Goal: Task Accomplishment & Management: Use online tool/utility

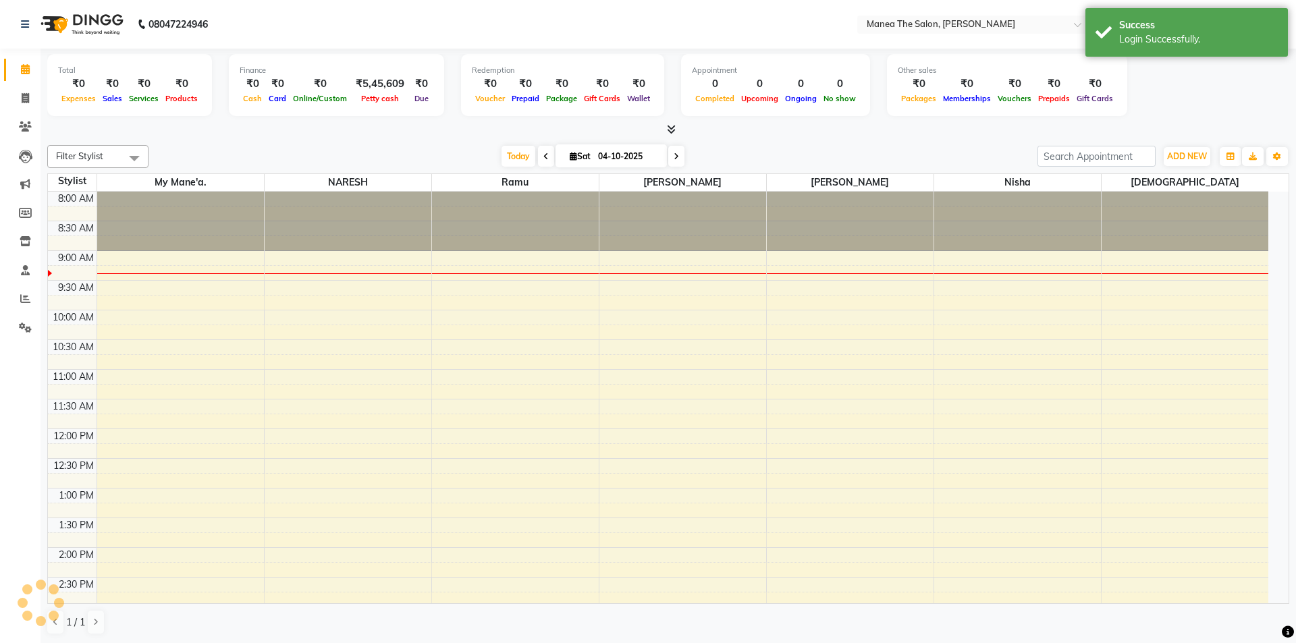
select select "en"
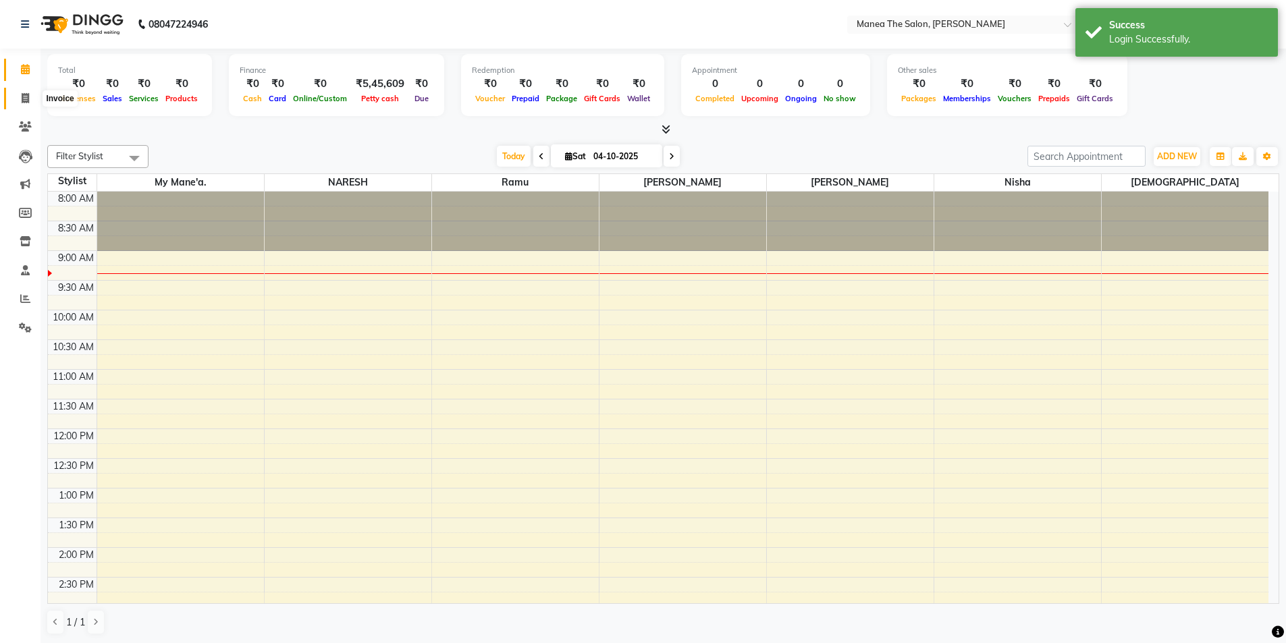
click at [22, 97] on icon at bounding box center [25, 98] width 7 height 10
select select "service"
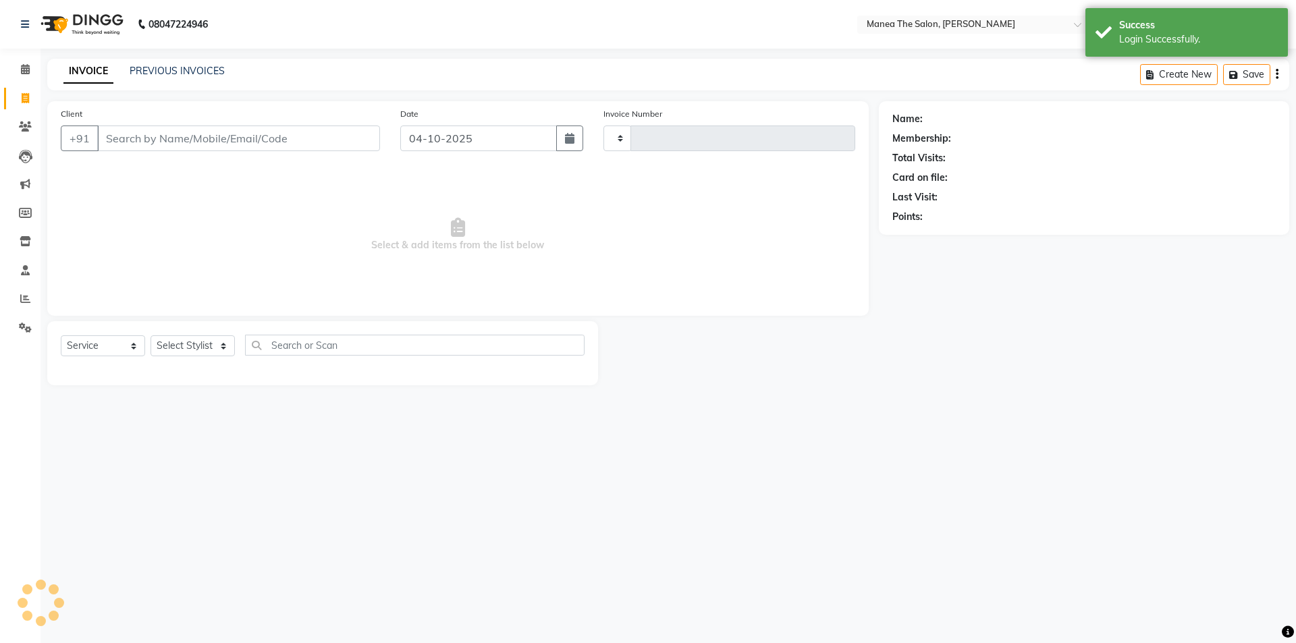
type input "1853"
select select "6846"
click at [220, 348] on select "Select Stylist" at bounding box center [193, 346] width 84 height 21
select select "74503"
click at [151, 336] on select "Select Stylist [PERSON_NAME] My Mane'a. [PERSON_NAME] [PERSON_NAME] [PERSON_NAM…" at bounding box center [193, 346] width 84 height 21
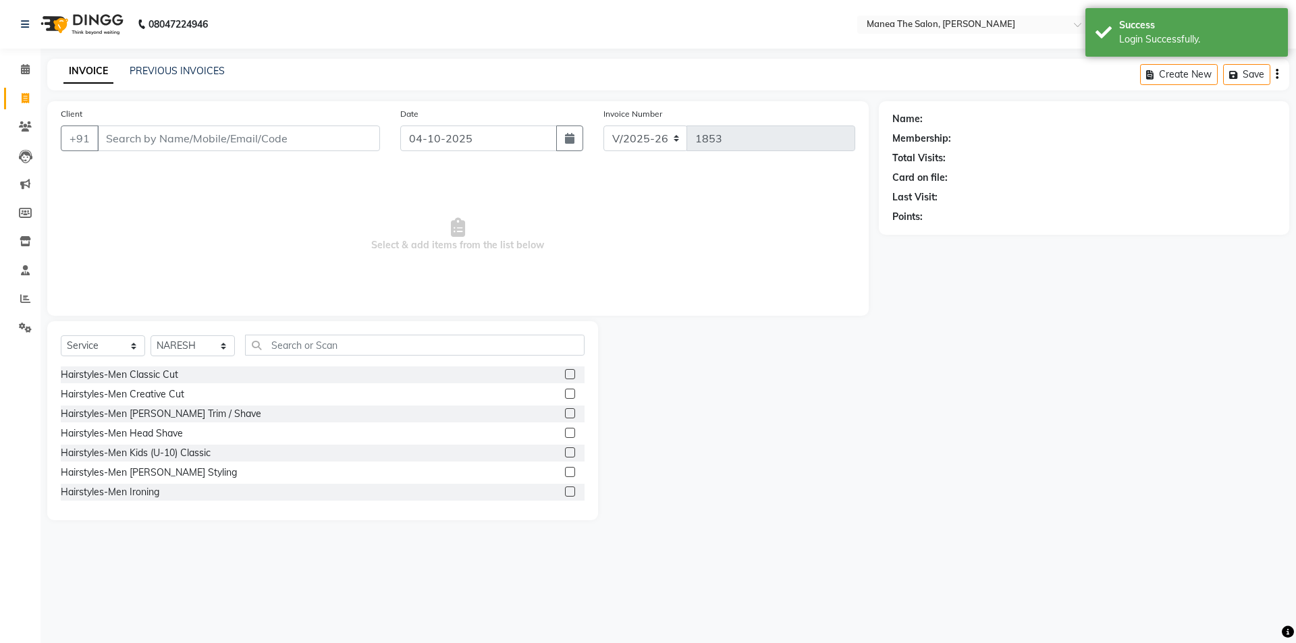
click at [565, 373] on label at bounding box center [570, 374] width 10 height 10
click at [565, 373] on input "checkbox" at bounding box center [569, 375] width 9 height 9
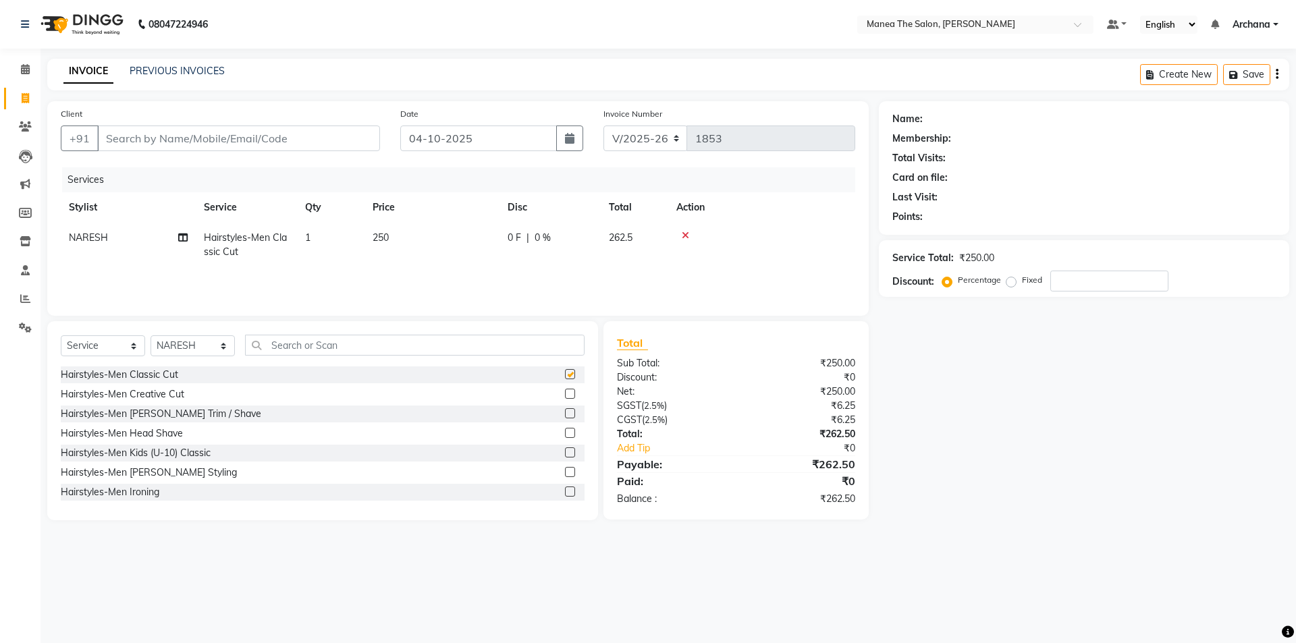
checkbox input "false"
click at [565, 392] on label at bounding box center [570, 394] width 10 height 10
click at [565, 392] on input "checkbox" at bounding box center [569, 394] width 9 height 9
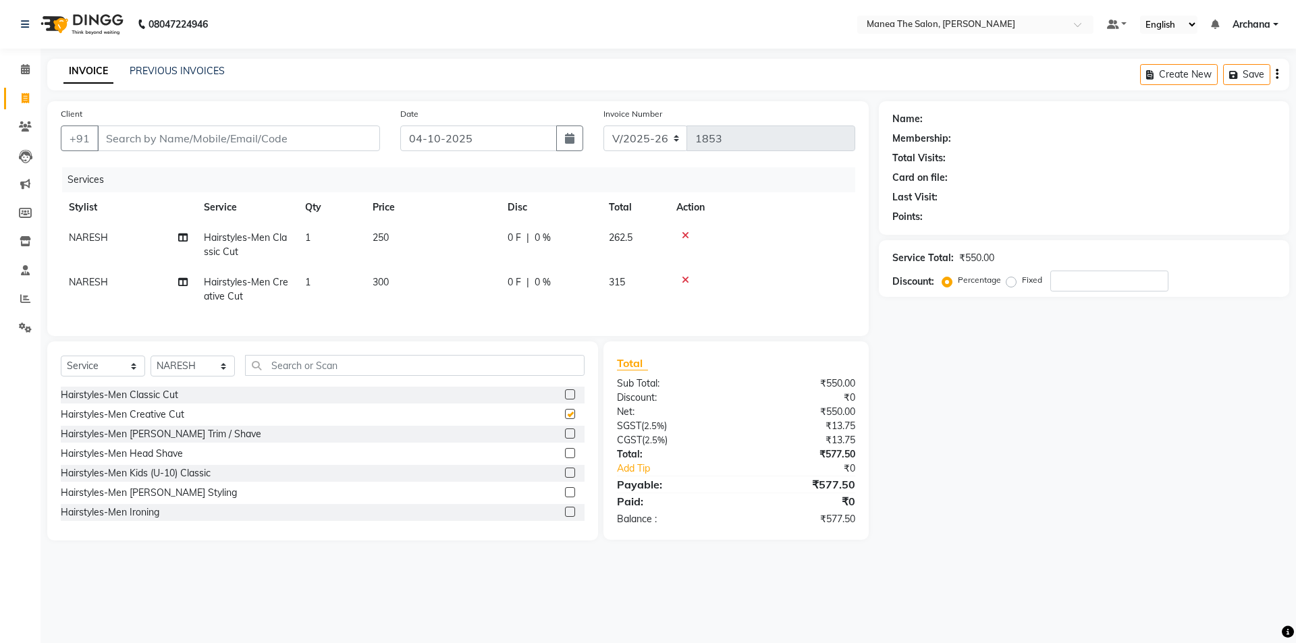
checkbox input "false"
click at [685, 280] on icon at bounding box center [685, 279] width 7 height 9
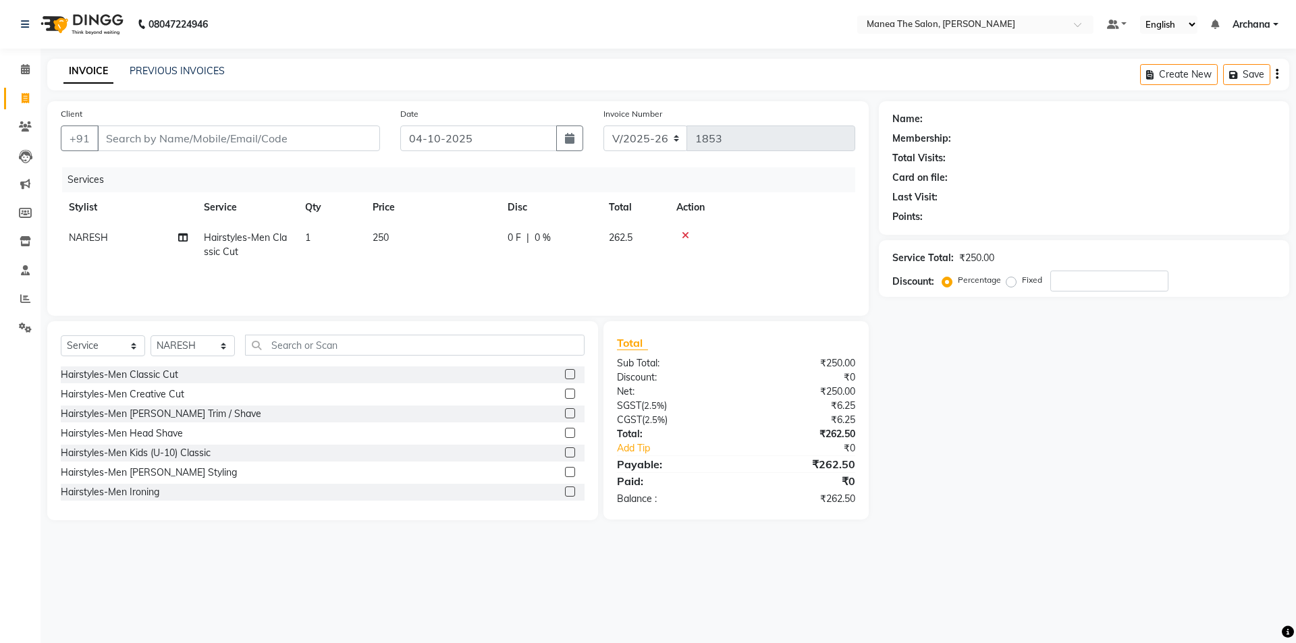
click at [565, 411] on label at bounding box center [570, 413] width 10 height 10
click at [565, 411] on input "checkbox" at bounding box center [569, 414] width 9 height 9
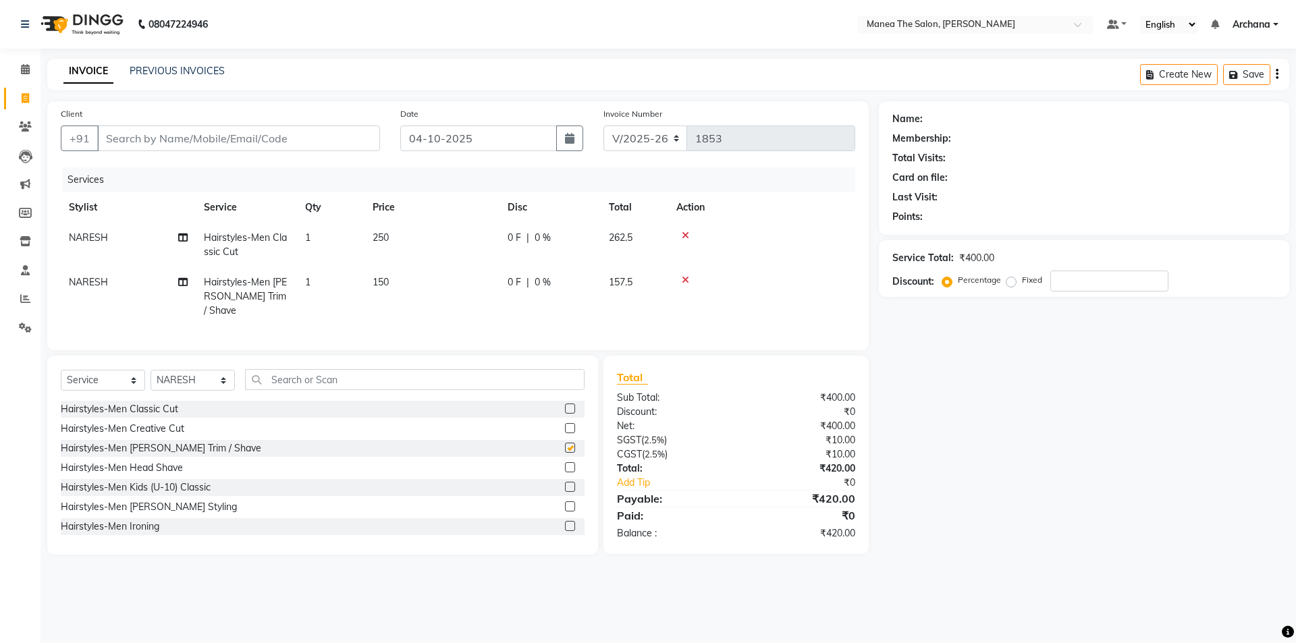
checkbox input "false"
click at [338, 142] on input "Client" at bounding box center [238, 139] width 283 height 26
type input "9"
type input "0"
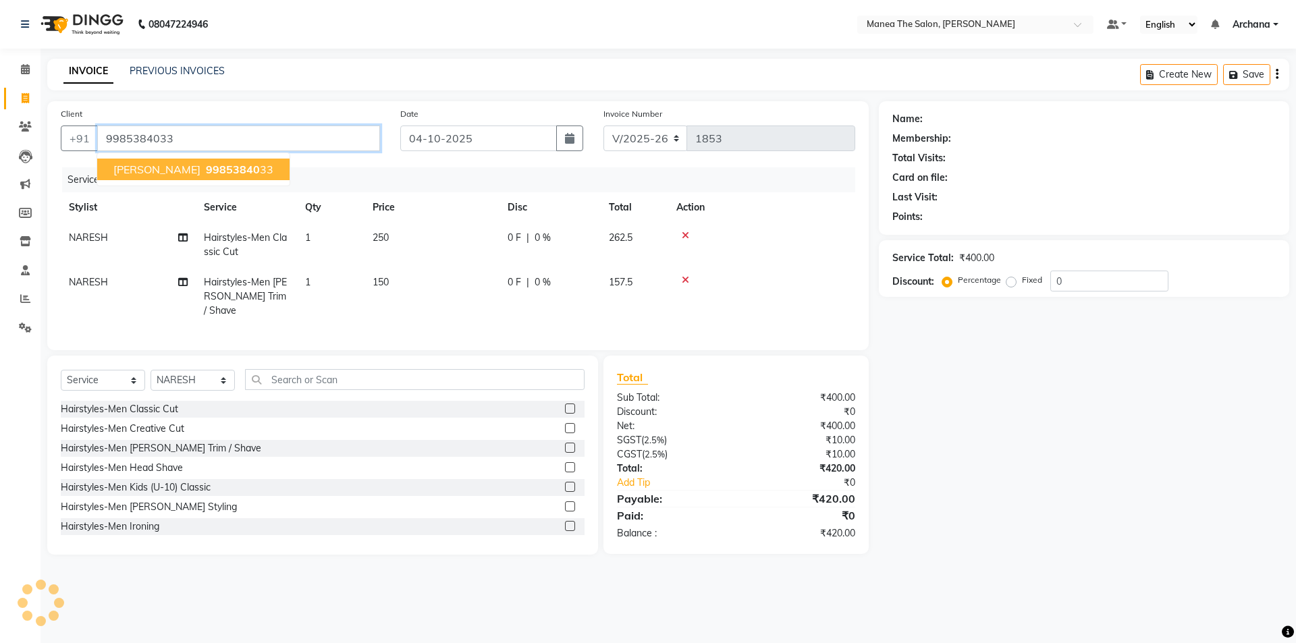
type input "9985384033"
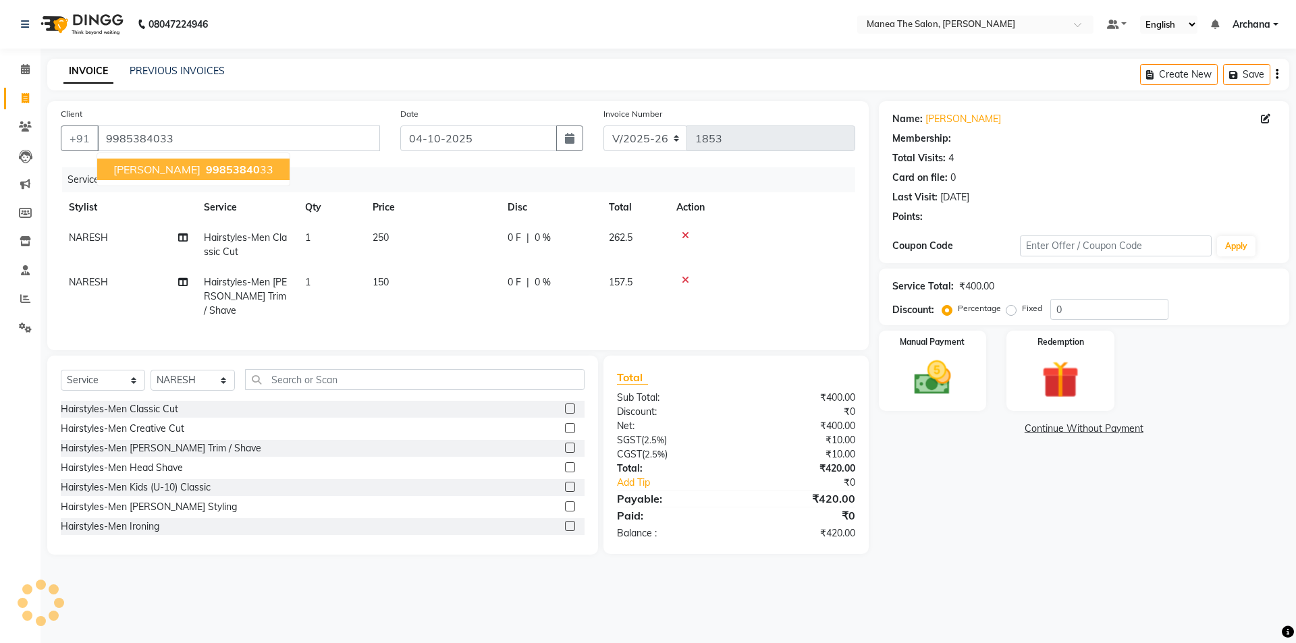
select select "1: Object"
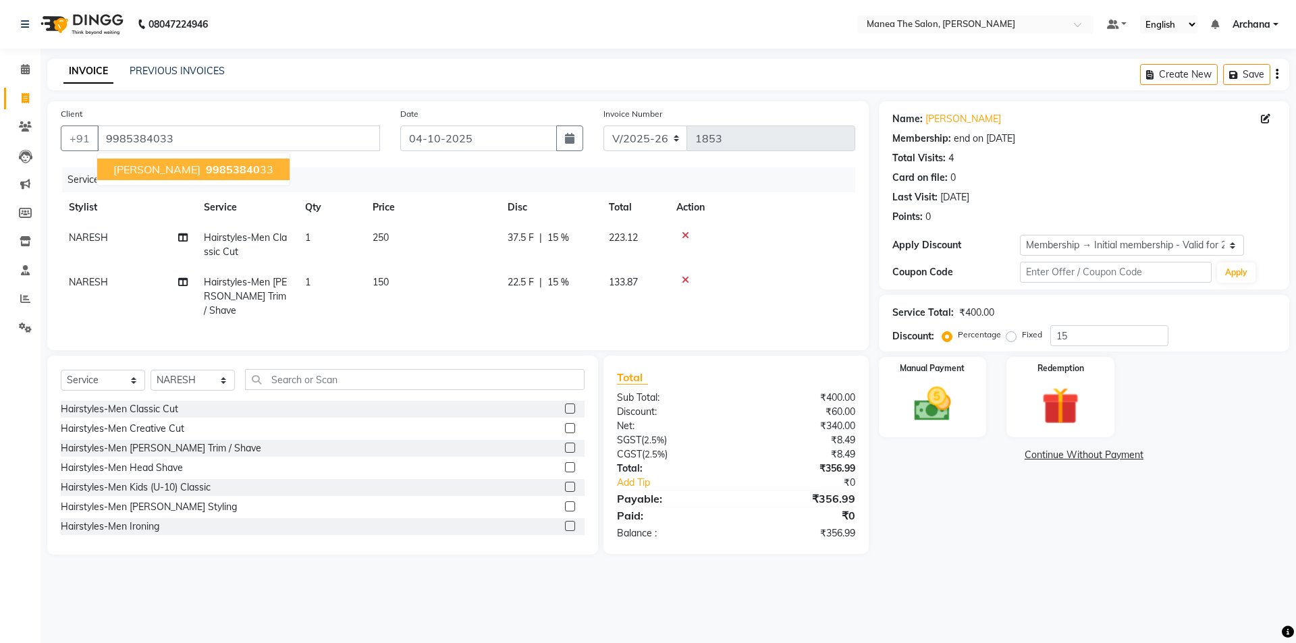
click at [206, 163] on span "99853840" at bounding box center [233, 170] width 54 height 14
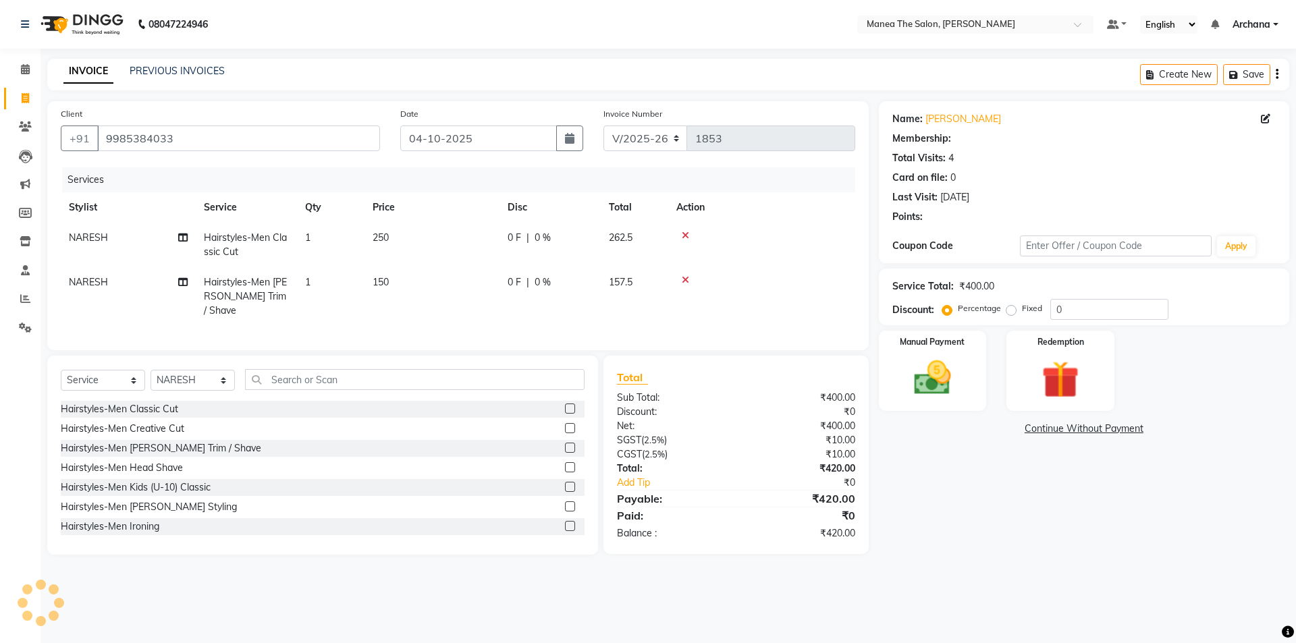
type input "15"
select select "1: Object"
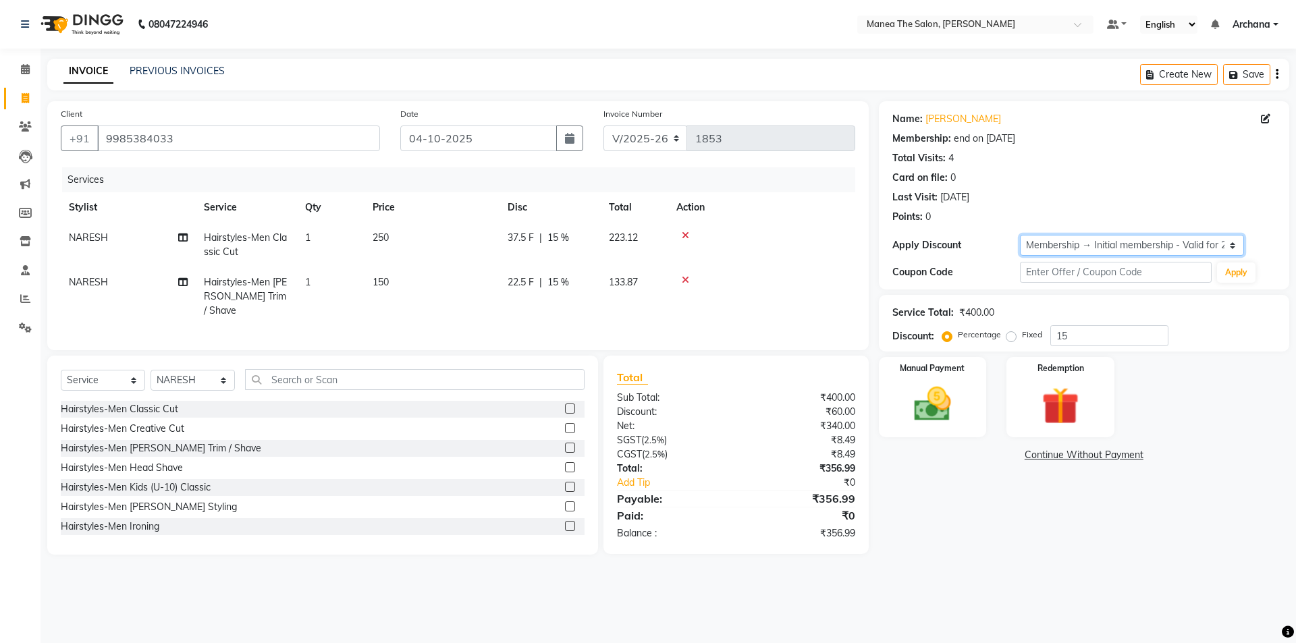
click at [1101, 240] on select "Select Membership → Initial membership - Valid for 2 yrs" at bounding box center [1132, 245] width 224 height 21
click at [1098, 255] on select "Select Membership → Initial membership - Valid for 2 yrs" at bounding box center [1132, 245] width 224 height 21
click at [1076, 339] on input "15" at bounding box center [1110, 335] width 118 height 21
type input "1"
type input "10"
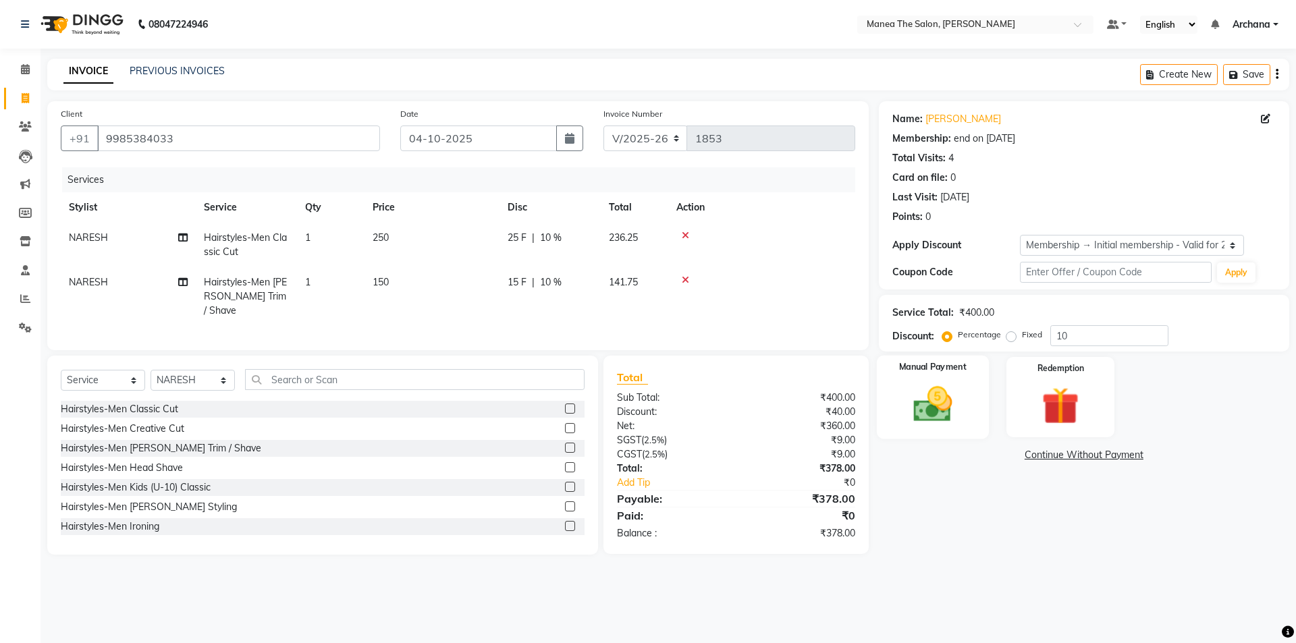
click at [928, 398] on img at bounding box center [932, 404] width 63 height 45
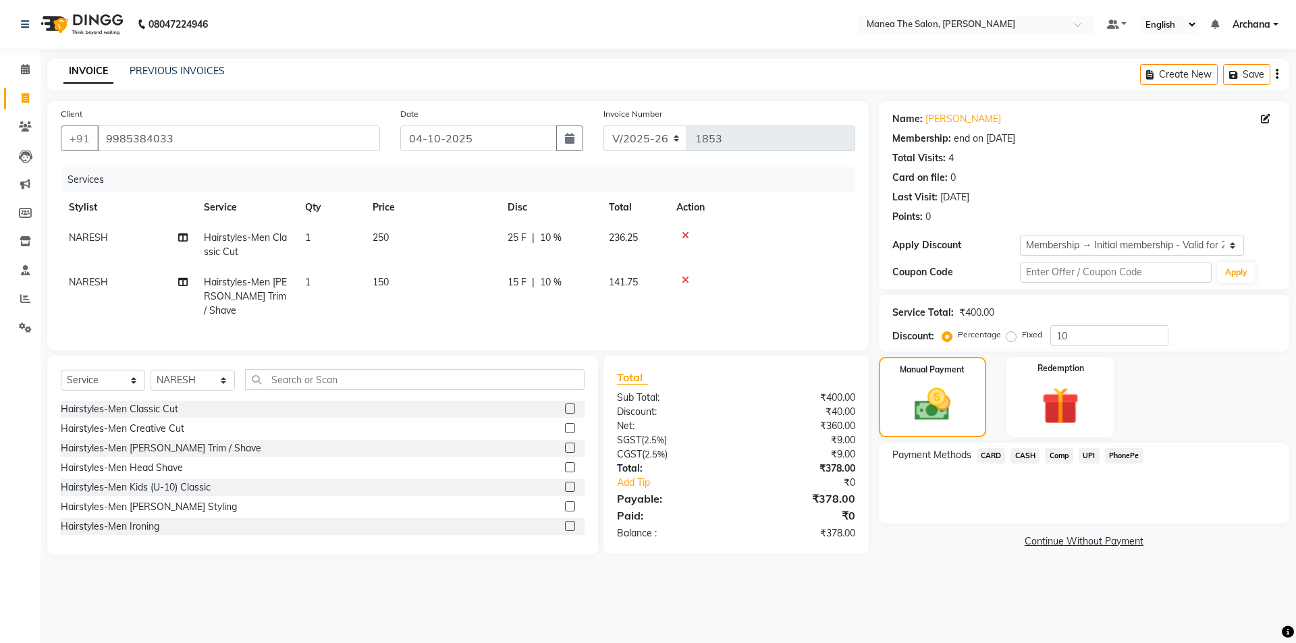
click at [1088, 450] on span "UPI" at bounding box center [1089, 456] width 21 height 16
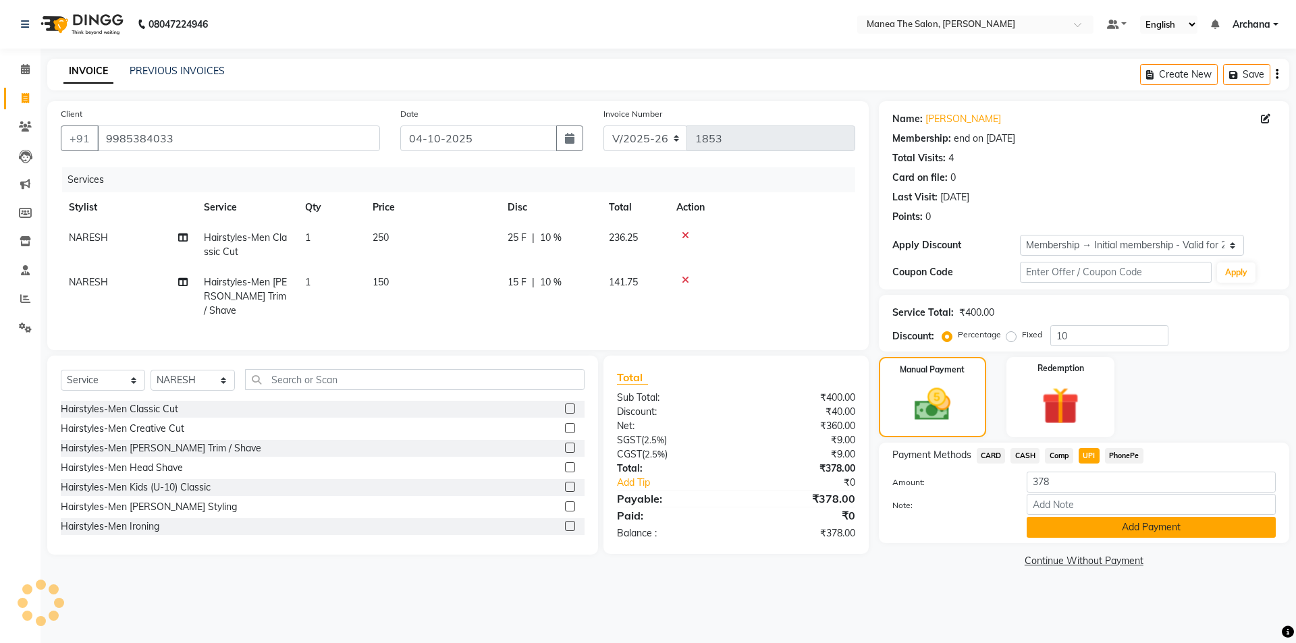
click at [1083, 530] on button "Add Payment" at bounding box center [1151, 527] width 249 height 21
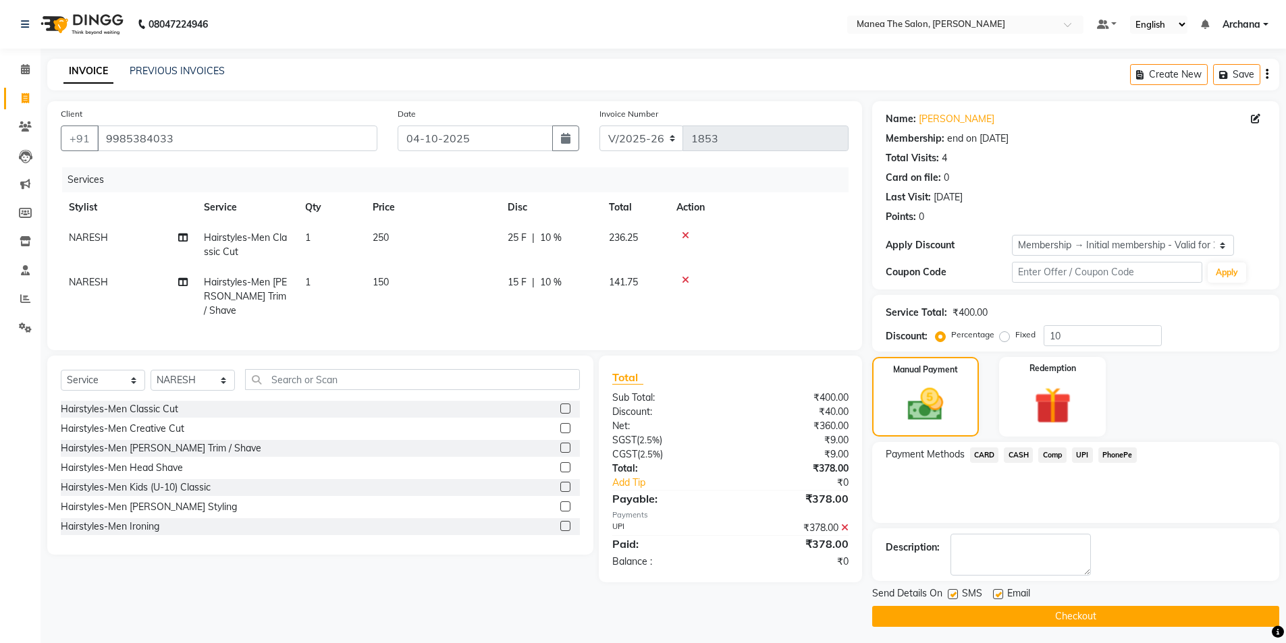
click at [1086, 616] on button "Checkout" at bounding box center [1075, 616] width 407 height 21
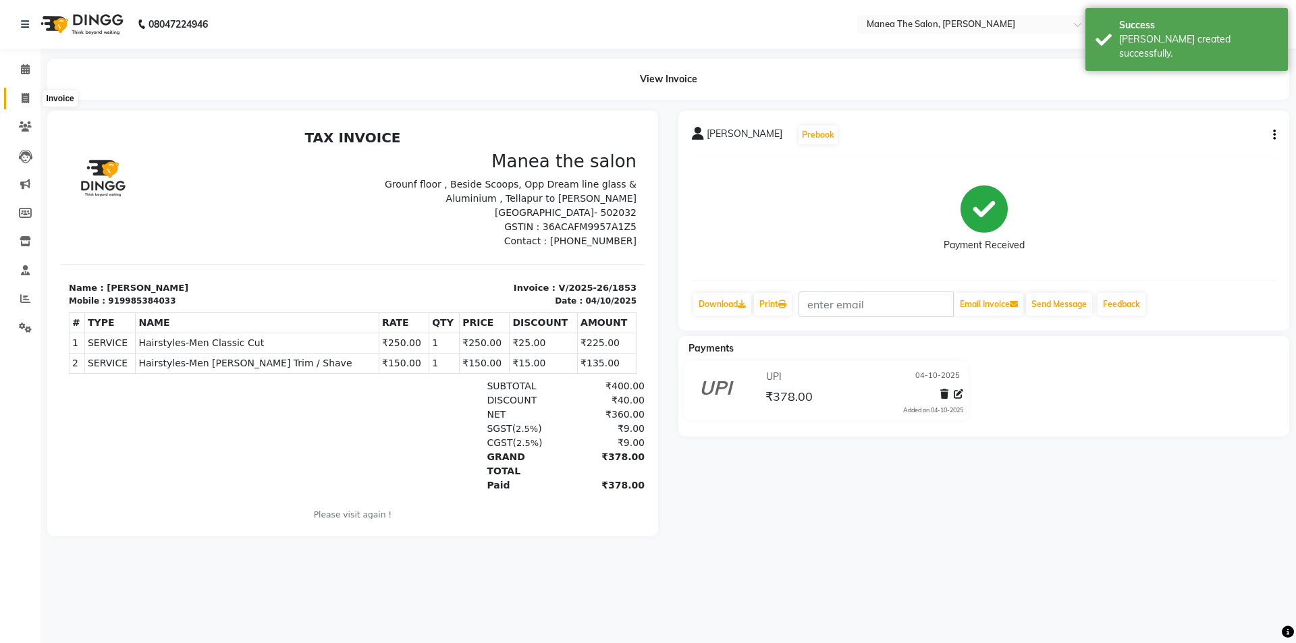
click at [24, 92] on span at bounding box center [26, 99] width 24 height 16
select select "service"
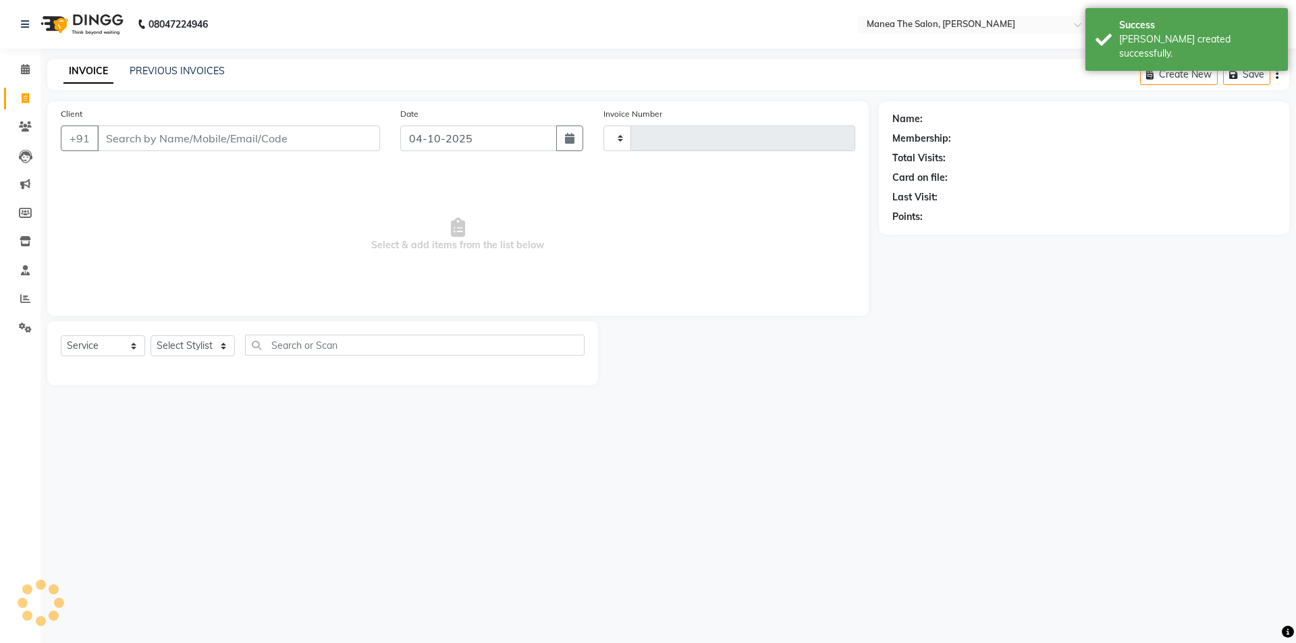
type input "1854"
select select "6846"
click at [155, 68] on link "PREVIOUS INVOICES" at bounding box center [177, 71] width 95 height 12
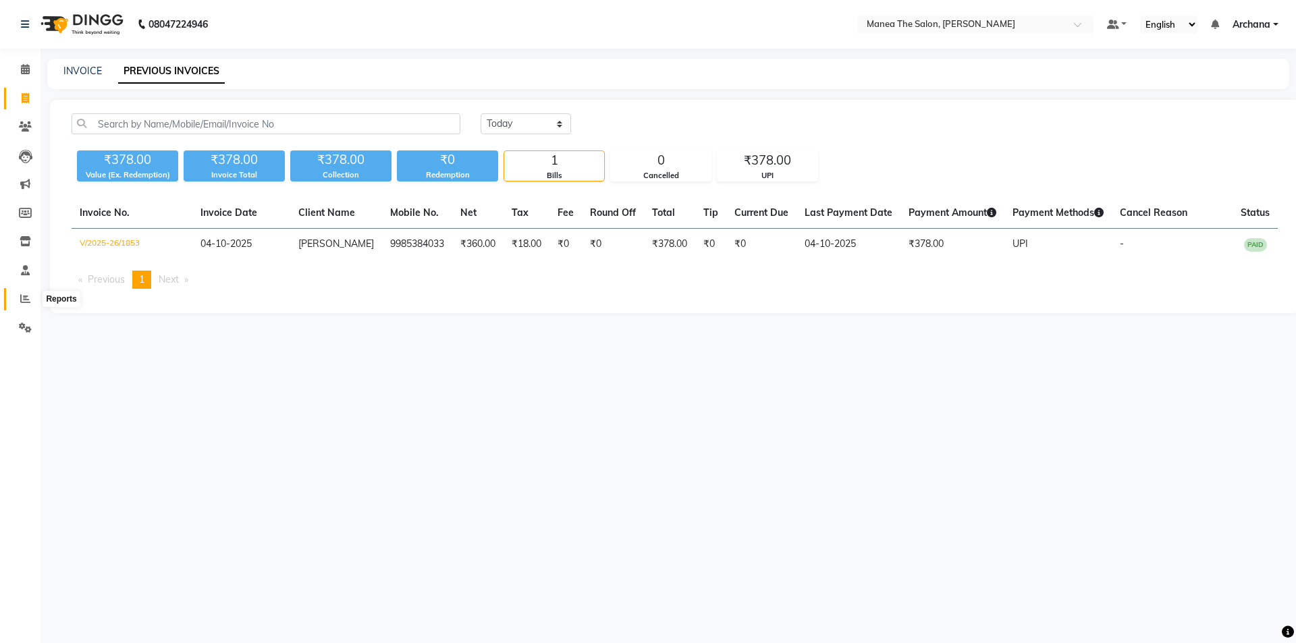
click at [27, 298] on icon at bounding box center [25, 299] width 10 height 10
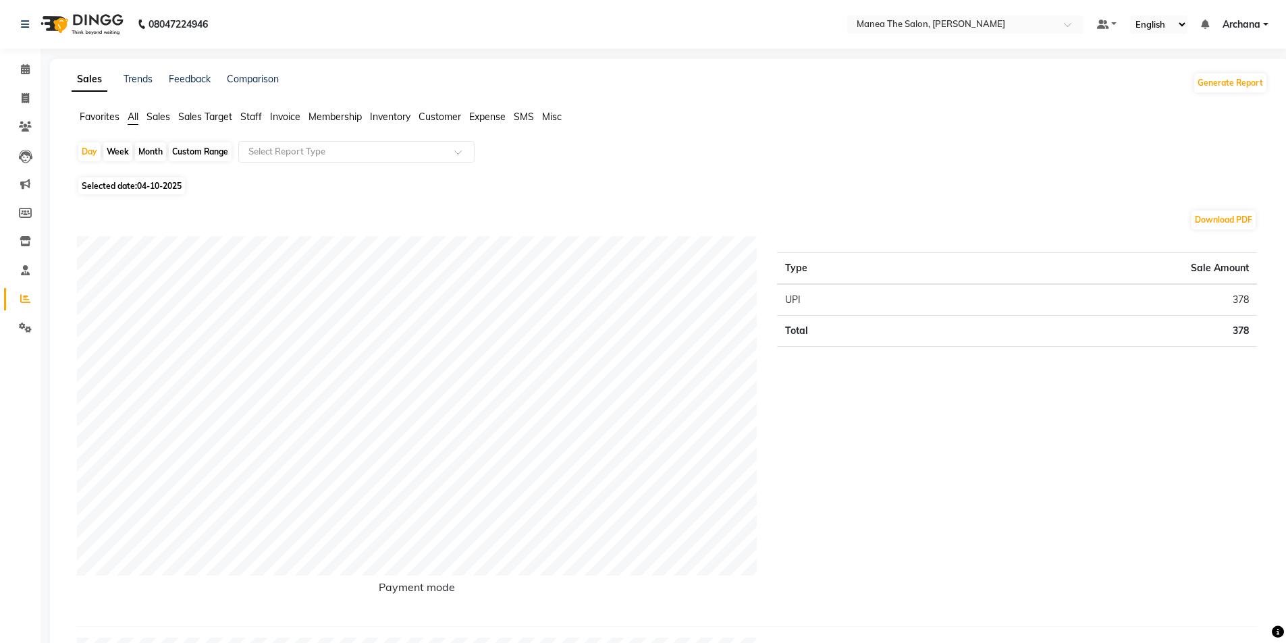
click at [251, 113] on span "Staff" at bounding box center [251, 117] width 22 height 12
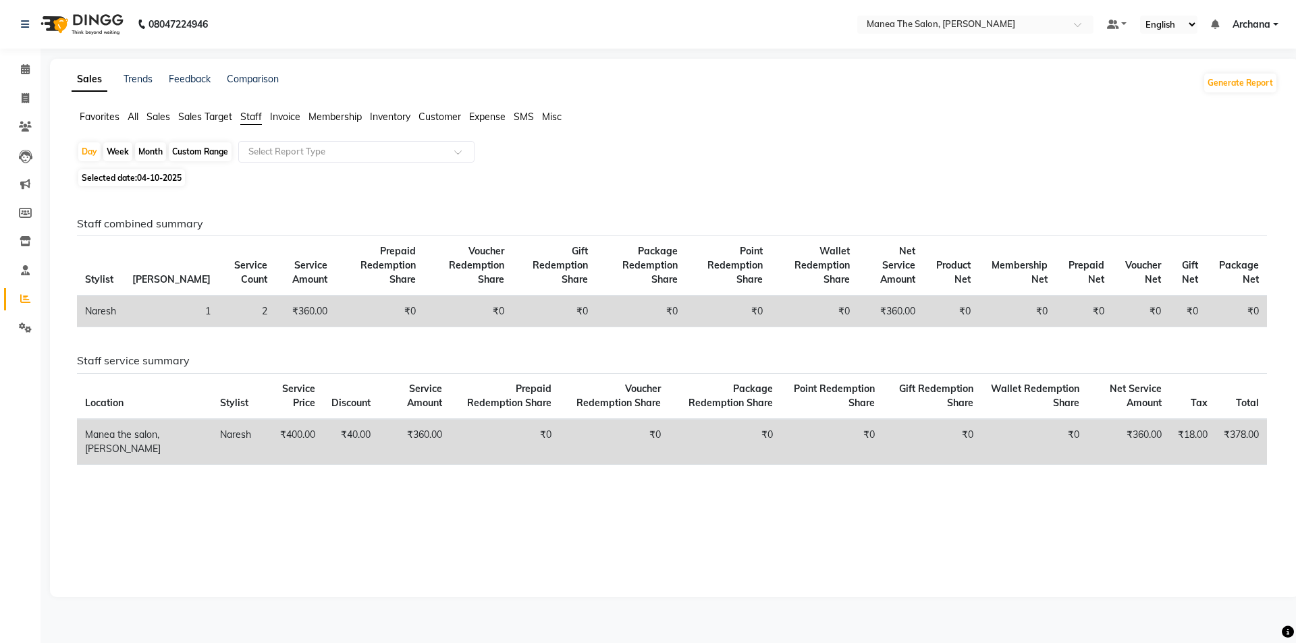
click at [148, 151] on div "Month" at bounding box center [150, 151] width 31 height 19
select select "10"
select select "2025"
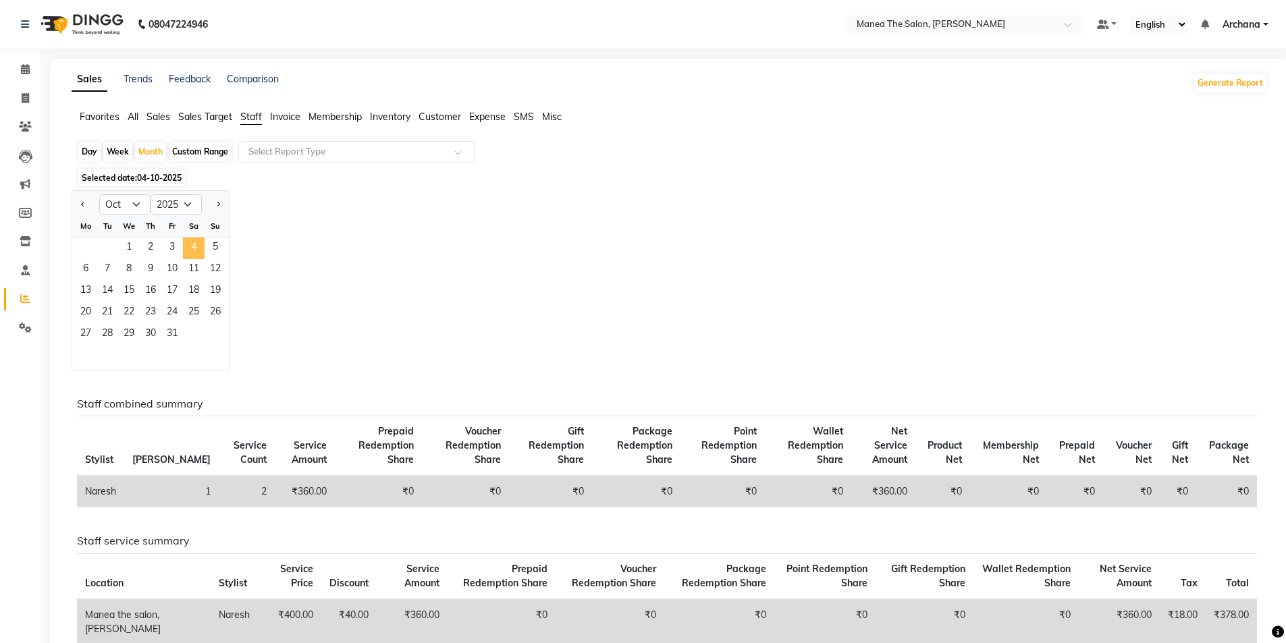
click at [188, 242] on span "4" at bounding box center [194, 249] width 22 height 22
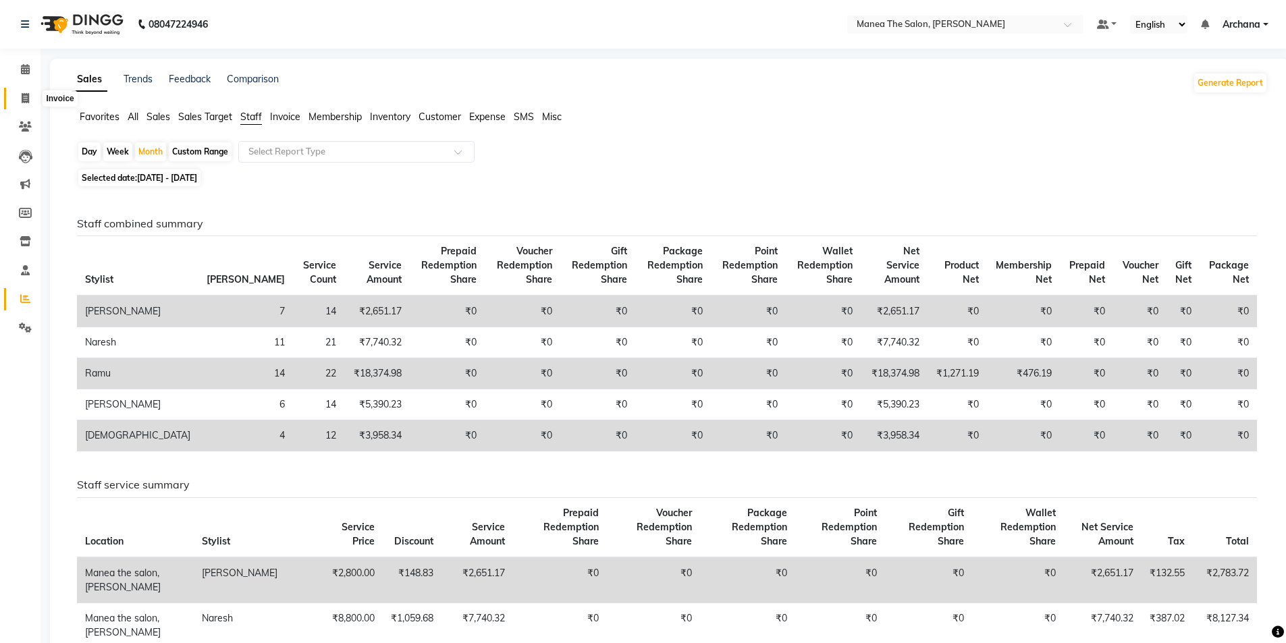
click at [27, 96] on icon at bounding box center [25, 98] width 7 height 10
select select "service"
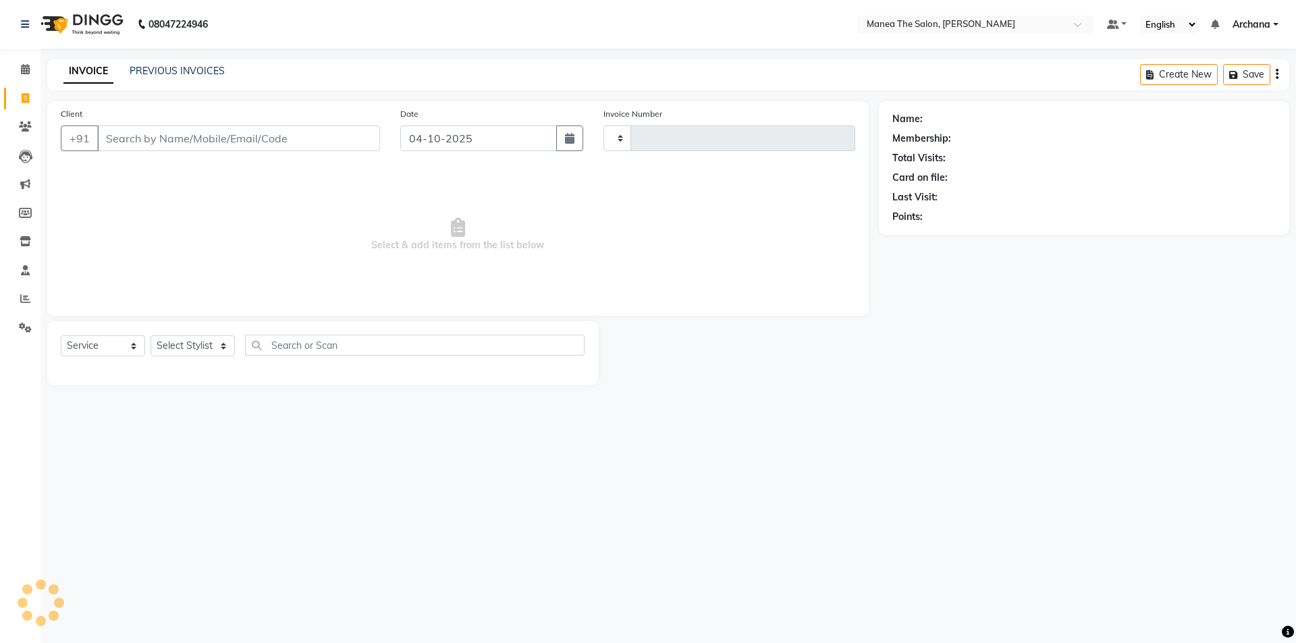
type input "1854"
select select "6846"
click at [190, 72] on link "PREVIOUS INVOICES" at bounding box center [177, 71] width 95 height 12
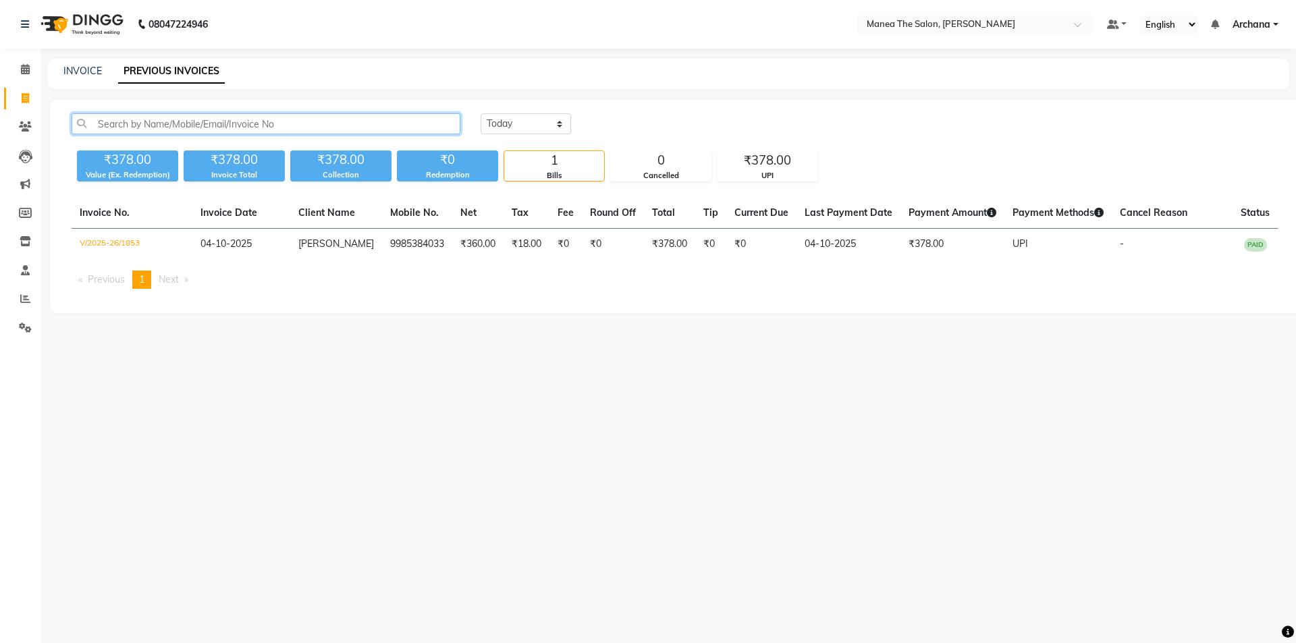
click at [184, 121] on input "text" at bounding box center [266, 123] width 389 height 21
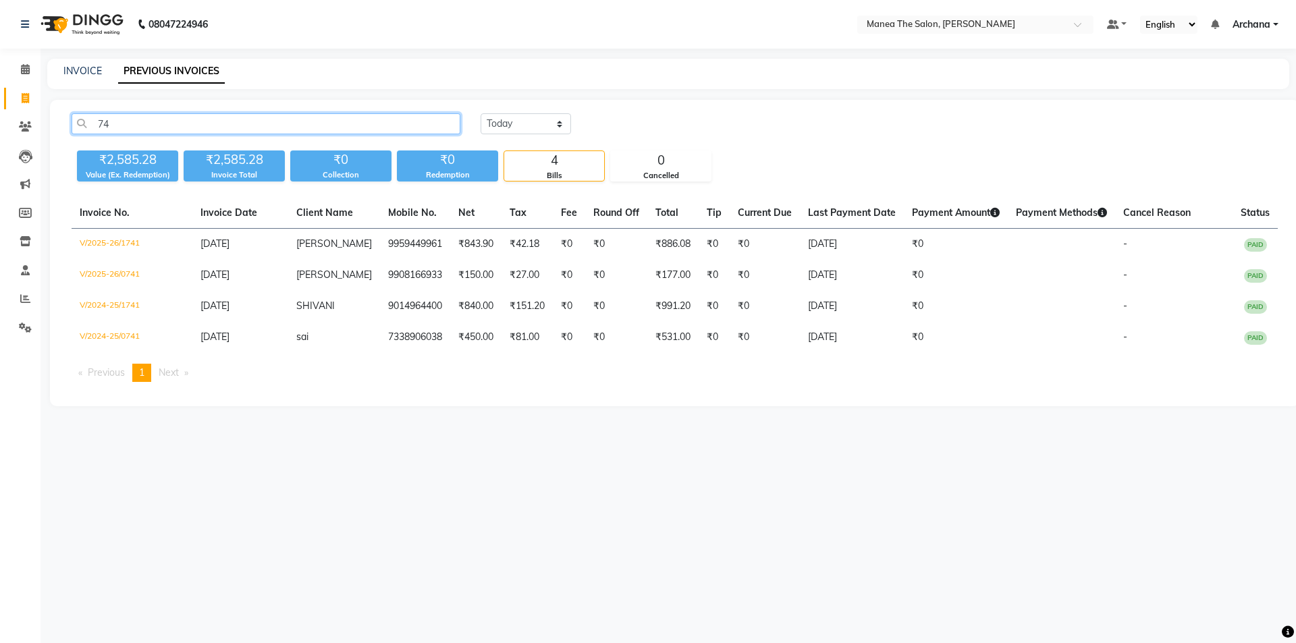
type input "7"
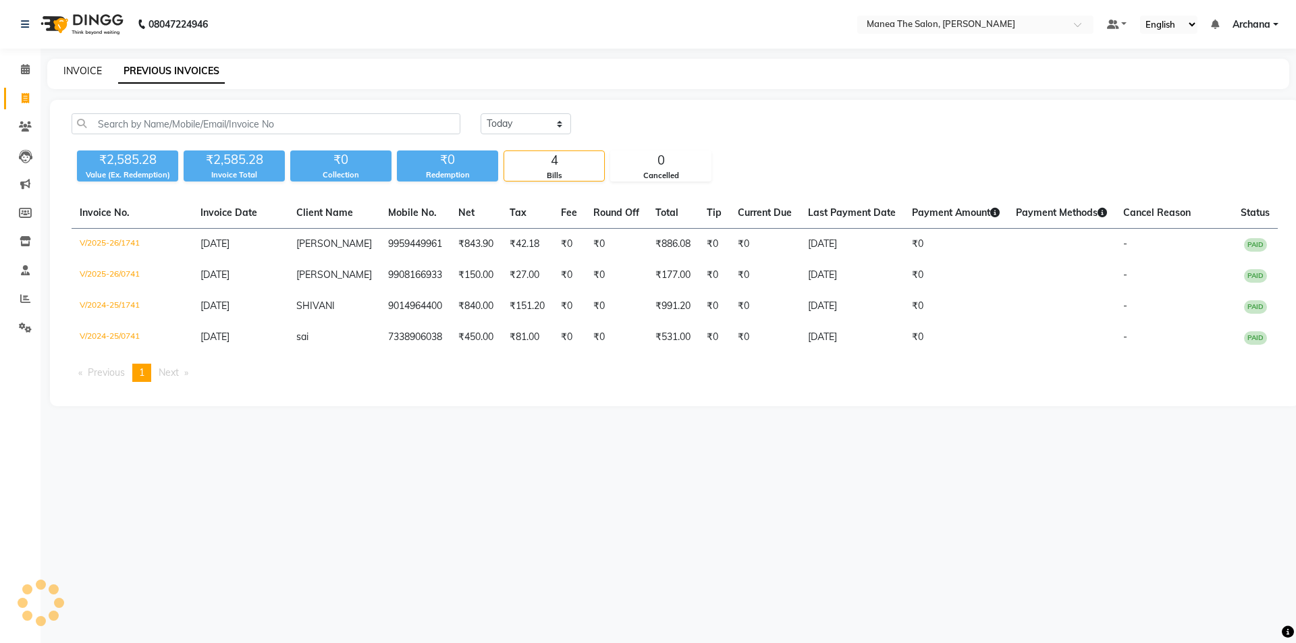
click at [94, 65] on link "INVOICE" at bounding box center [82, 71] width 38 height 12
select select "service"
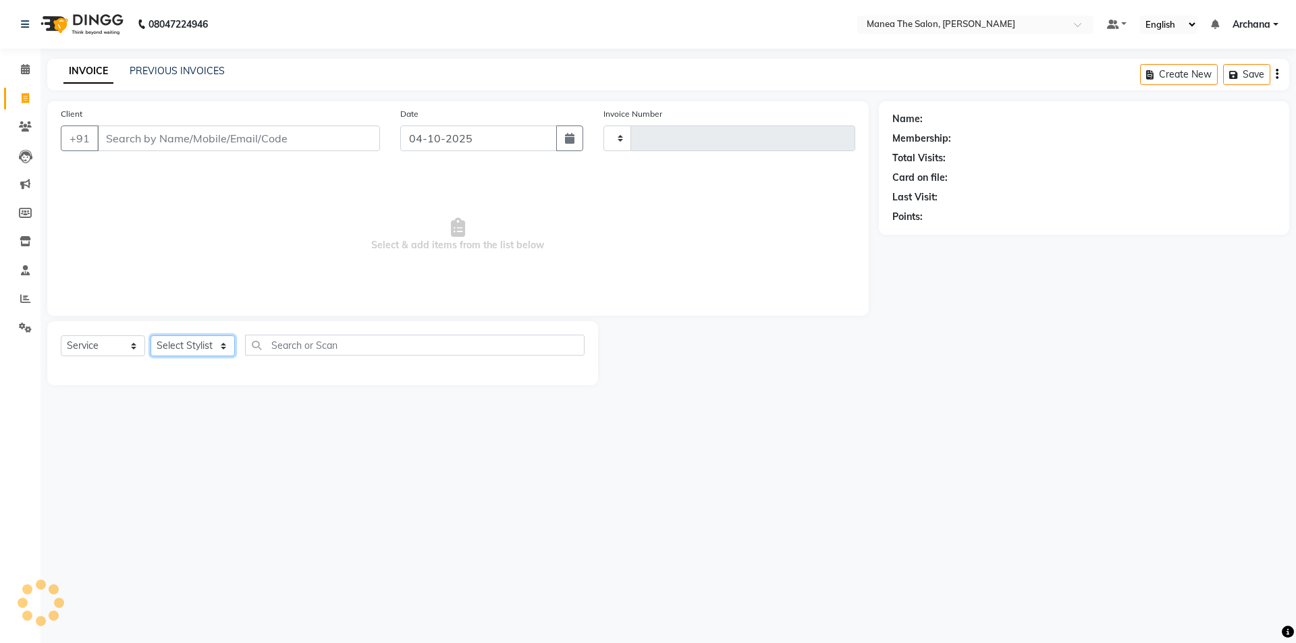
click at [203, 343] on select "Select Stylist" at bounding box center [193, 346] width 84 height 21
type input "1854"
select select "6846"
select select "74503"
click at [151, 336] on select "Select Stylist [PERSON_NAME] My Mane'a. [PERSON_NAME] [PERSON_NAME] [PERSON_NAM…" at bounding box center [193, 346] width 84 height 21
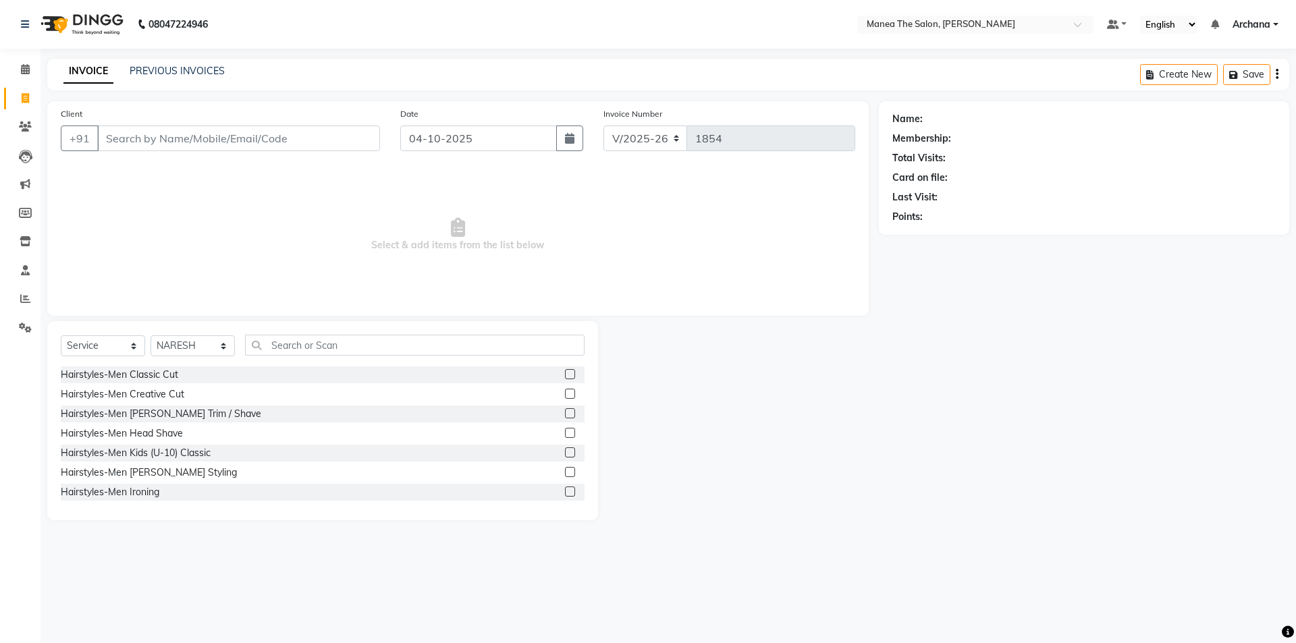
click at [565, 373] on label at bounding box center [570, 374] width 10 height 10
click at [565, 373] on input "checkbox" at bounding box center [569, 375] width 9 height 9
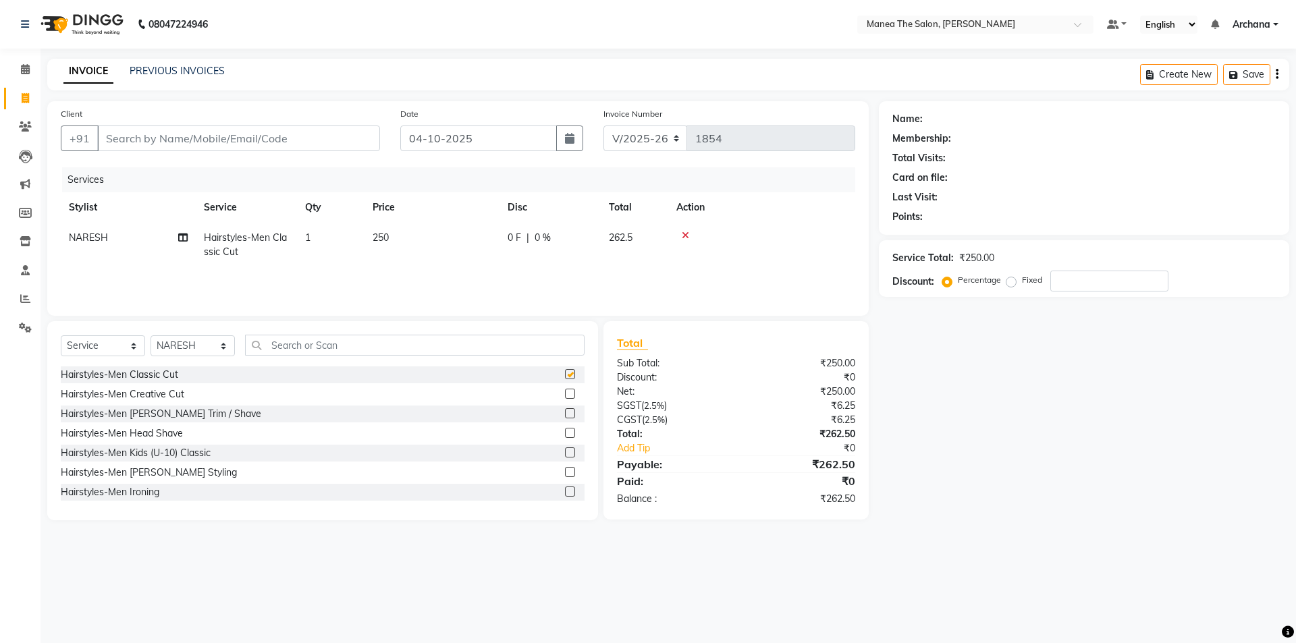
checkbox input "false"
click at [352, 142] on input "Client" at bounding box center [238, 139] width 283 height 26
type input "8"
type input "0"
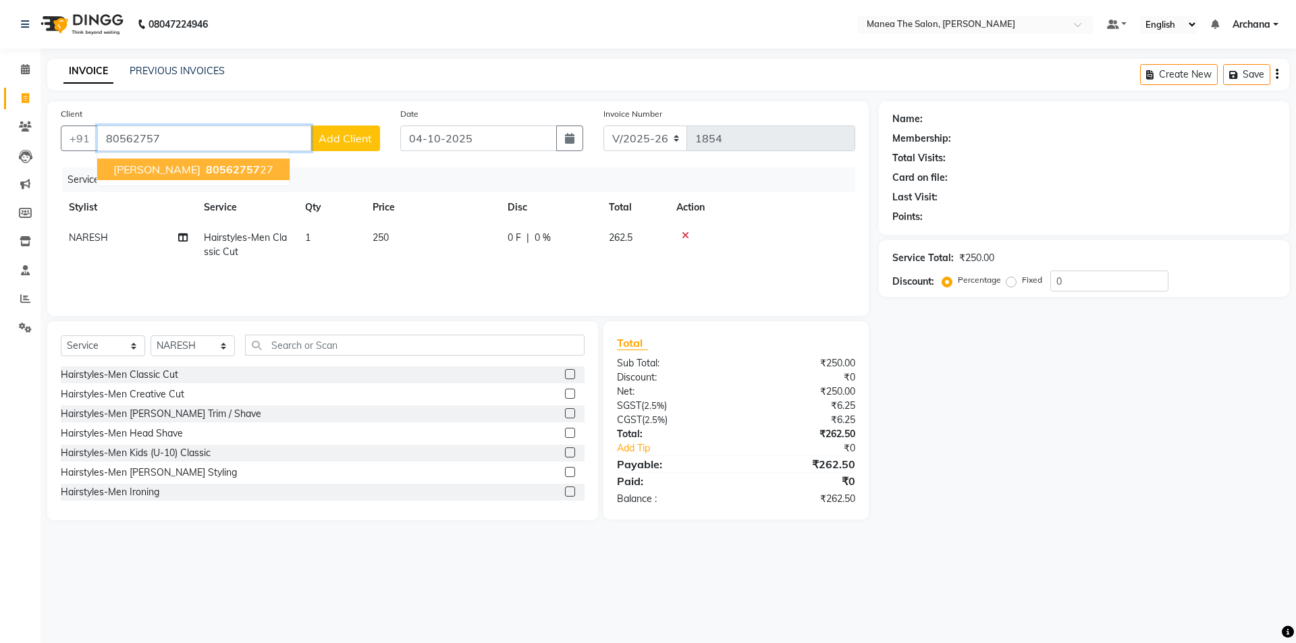
click at [239, 170] on span "80562757" at bounding box center [233, 170] width 54 height 14
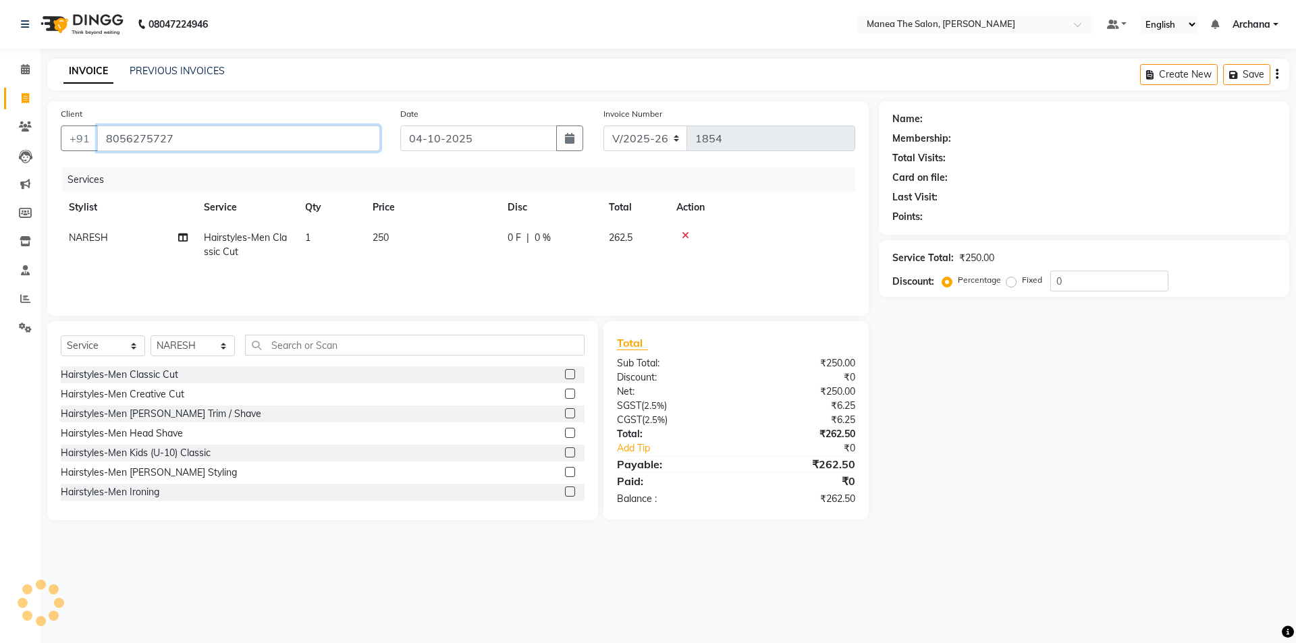
type input "8056275727"
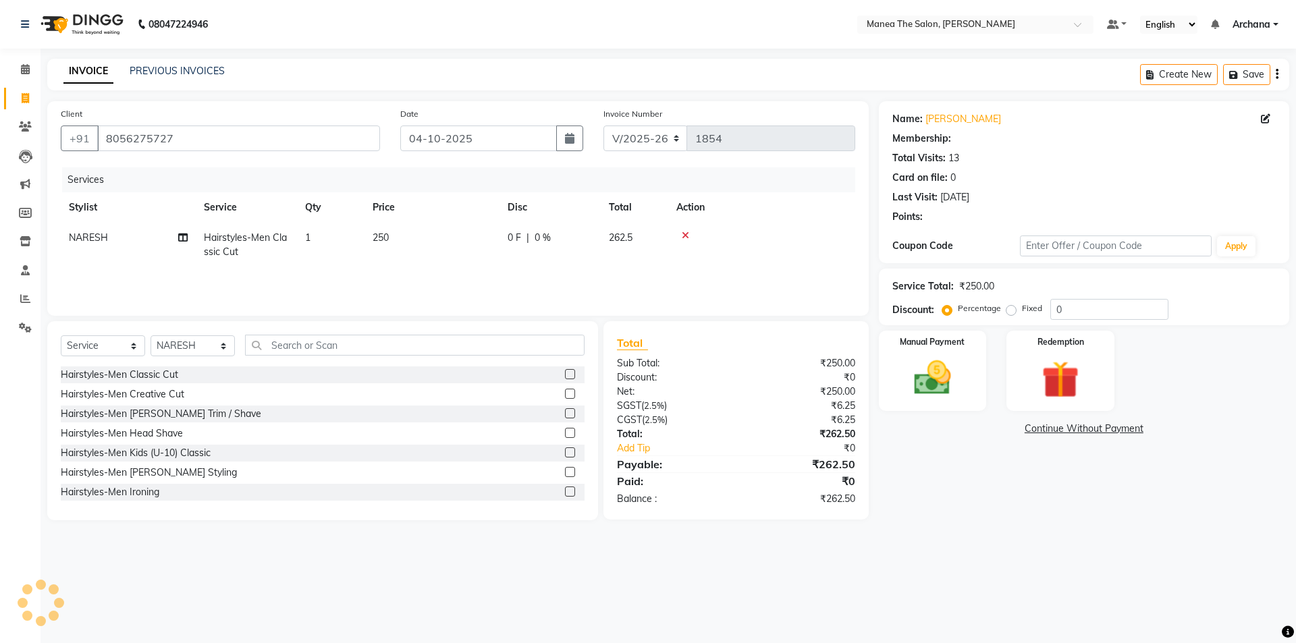
select select "1: Object"
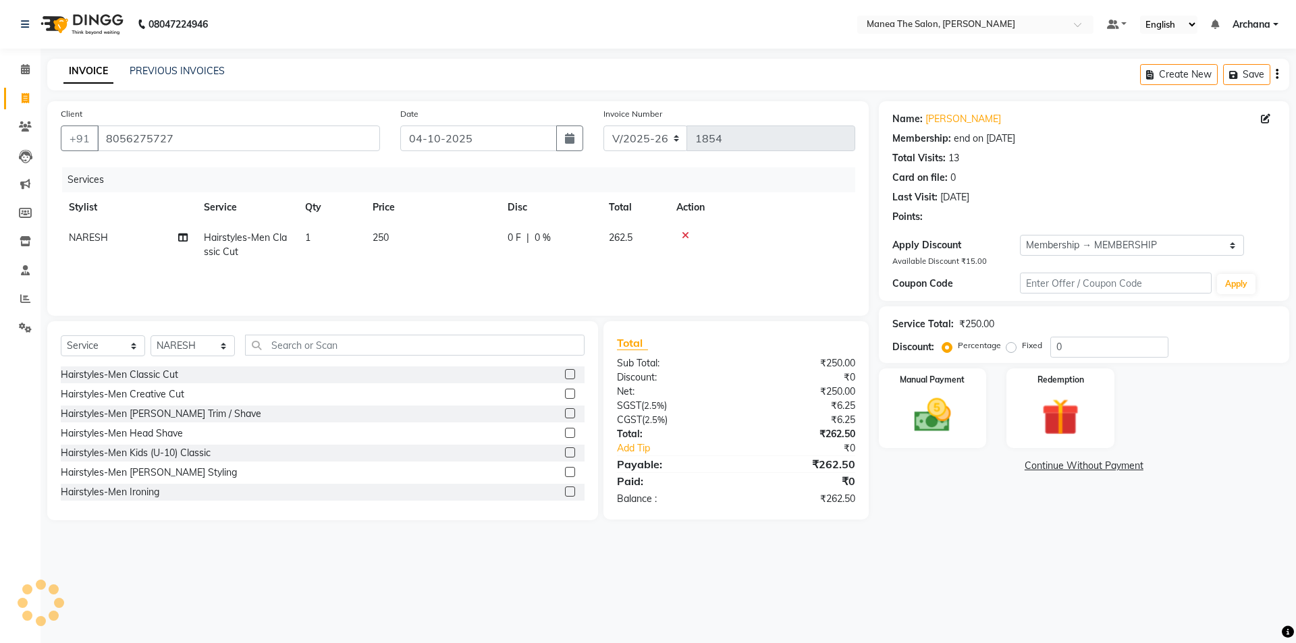
type input "10"
click at [1104, 237] on select "Select Membership → MEMBERSHIP" at bounding box center [1132, 245] width 224 height 21
select select "0:"
click at [1020, 235] on select "Select Membership → MEMBERSHIP" at bounding box center [1132, 245] width 224 height 21
type input "0"
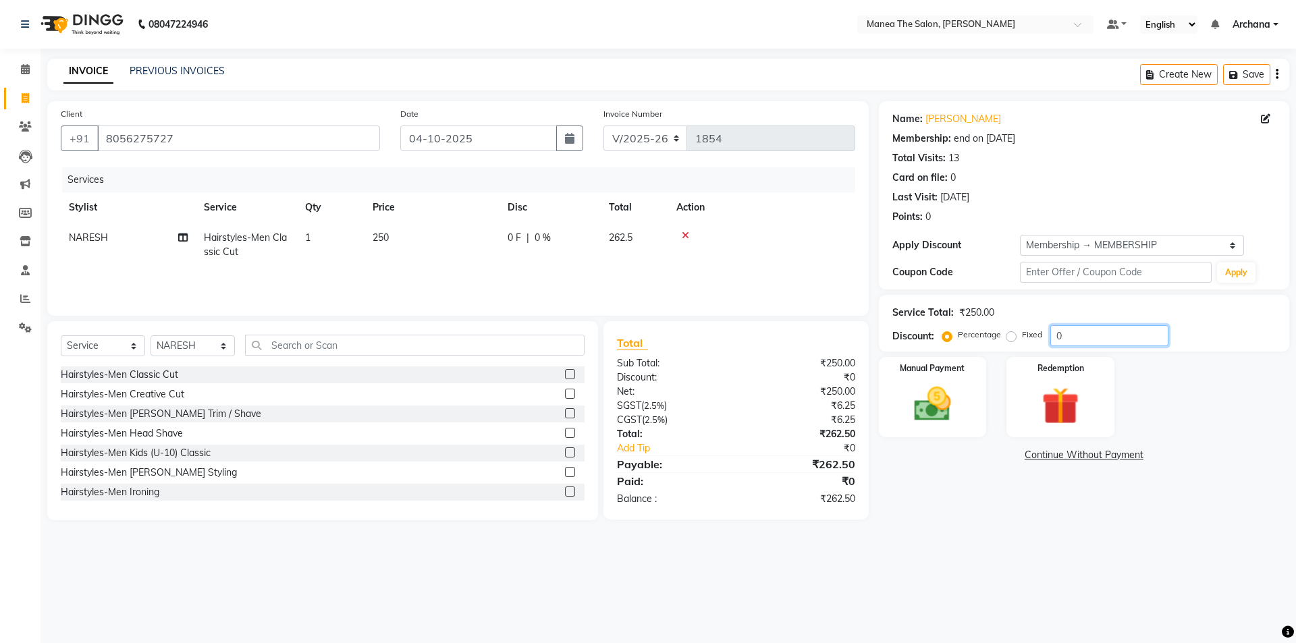
click at [1078, 338] on input "0" at bounding box center [1110, 335] width 118 height 21
type input "4.25"
click at [911, 398] on img at bounding box center [932, 404] width 63 height 45
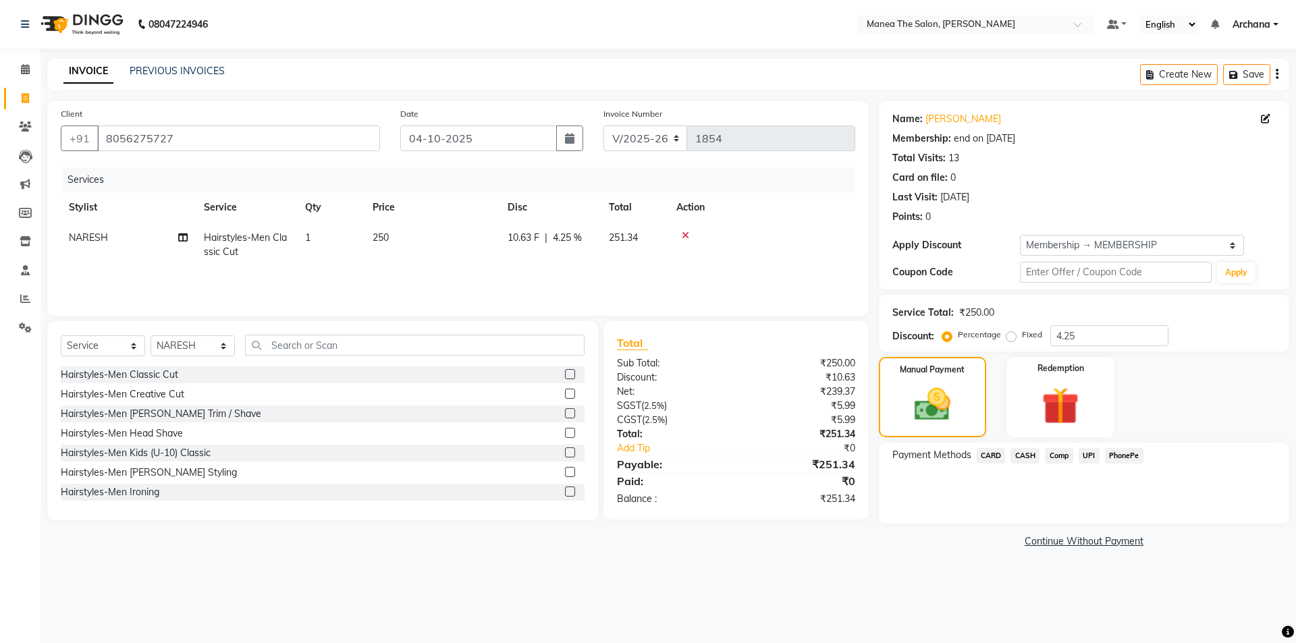
click at [1086, 454] on span "UPI" at bounding box center [1089, 456] width 21 height 16
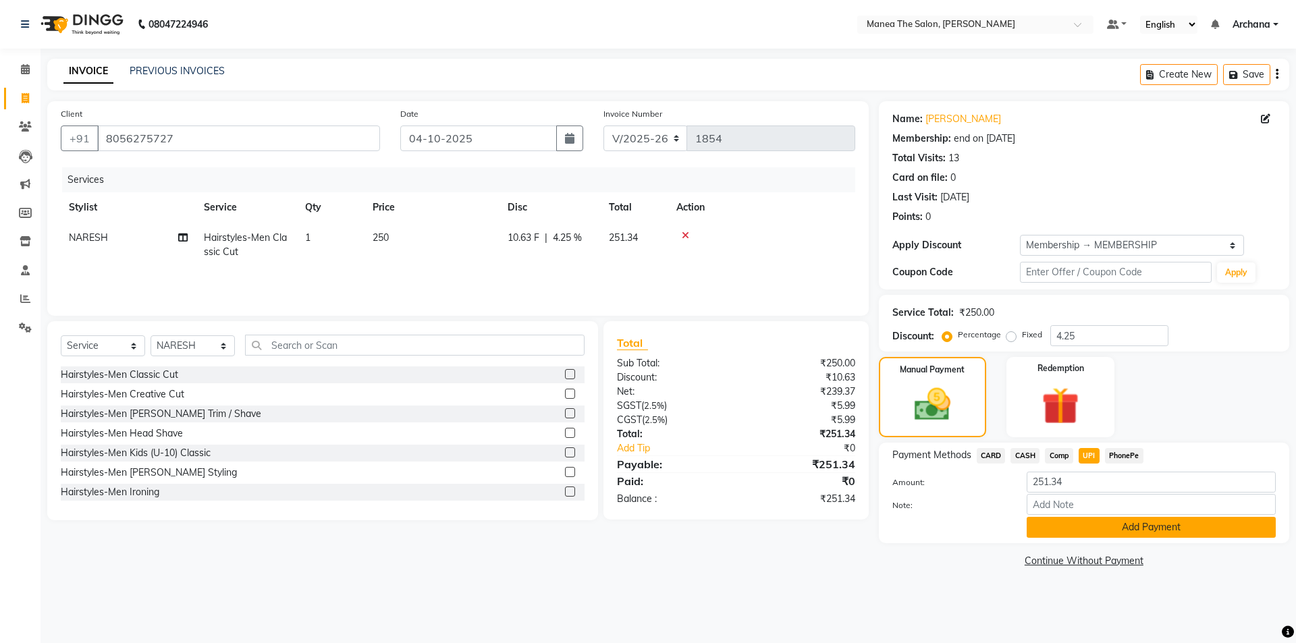
click at [1169, 522] on button "Add Payment" at bounding box center [1151, 527] width 249 height 21
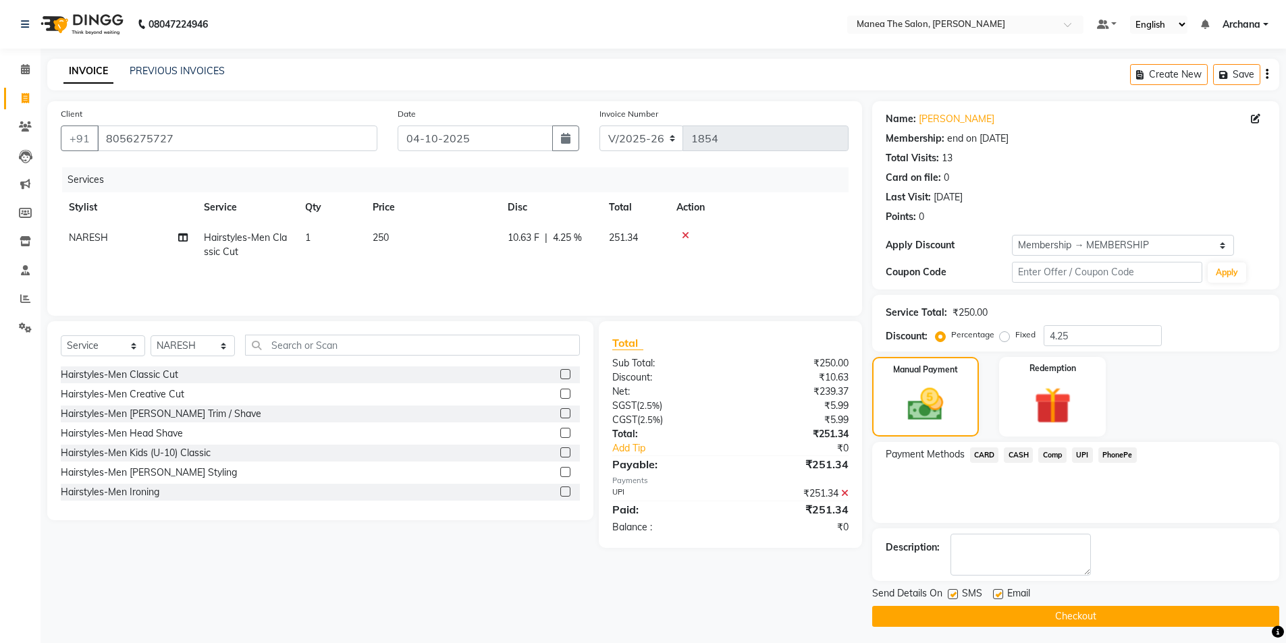
click at [1098, 612] on button "Checkout" at bounding box center [1075, 616] width 407 height 21
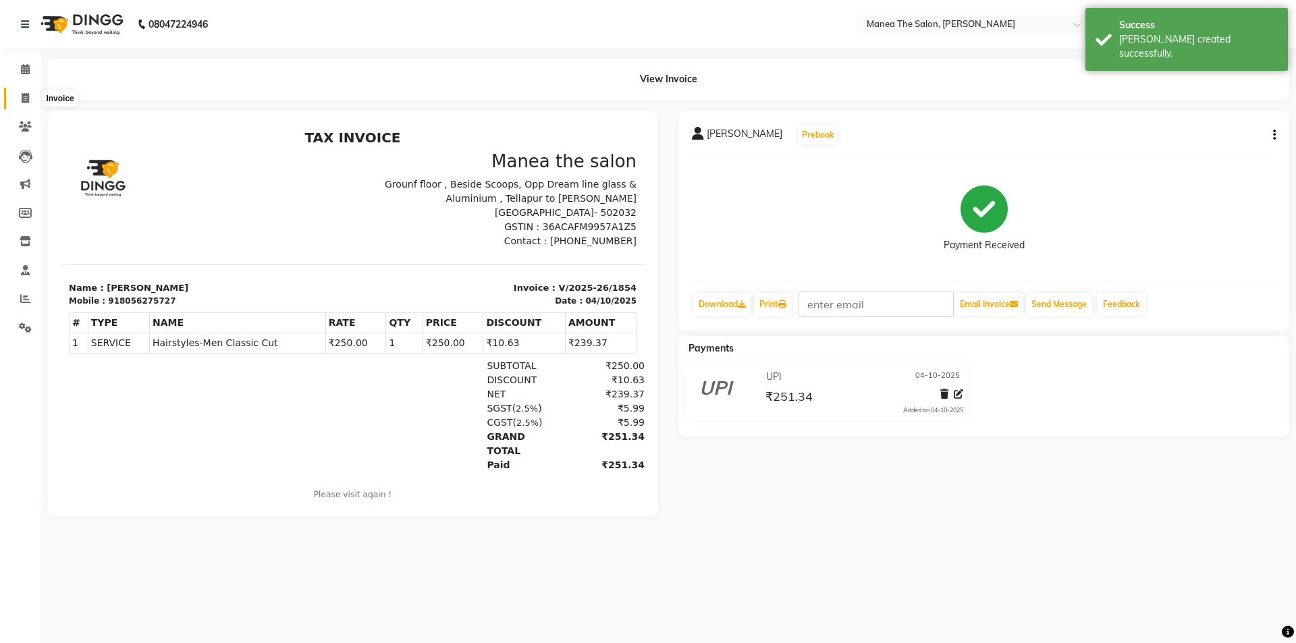
click at [23, 94] on icon at bounding box center [25, 98] width 7 height 10
select select "service"
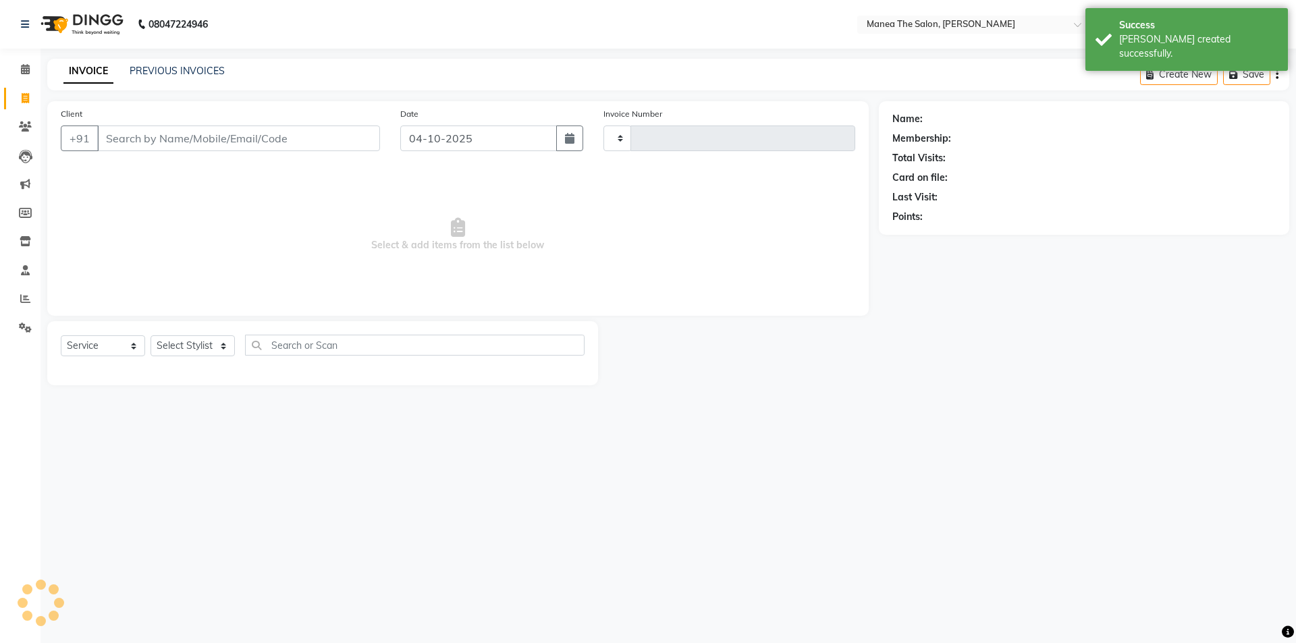
type input "1855"
select select "6846"
